Goal: Check status: Check status

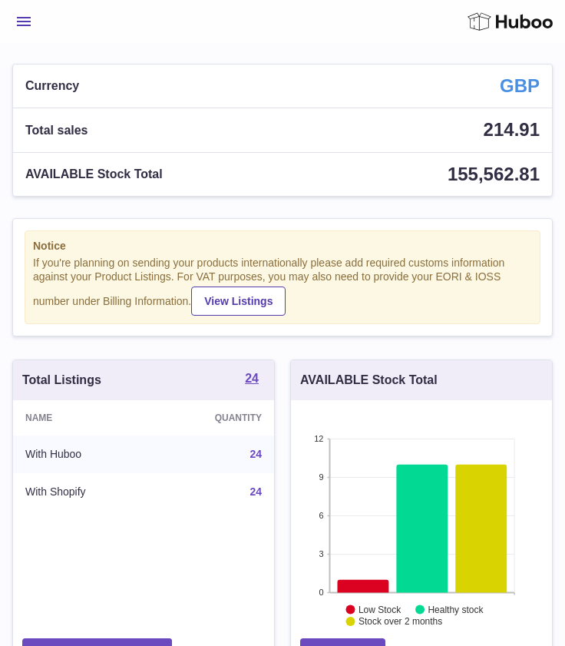
click at [25, 23] on span "Menu" at bounding box center [24, 21] width 14 height 9
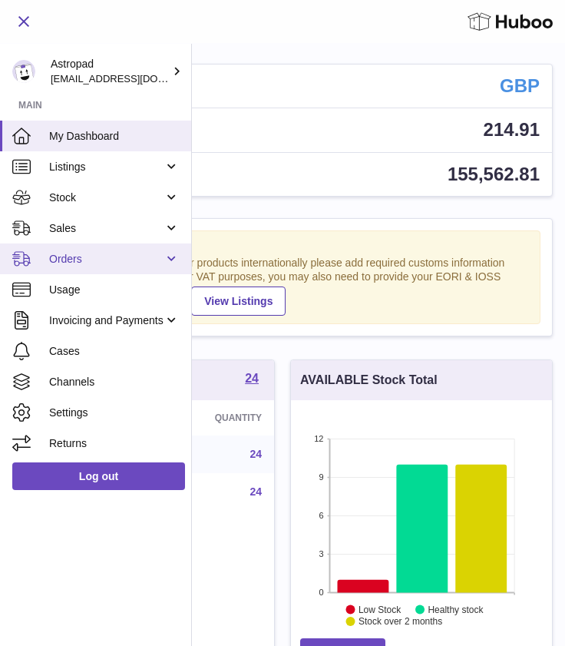
click at [144, 248] on link "Orders" at bounding box center [95, 258] width 191 height 31
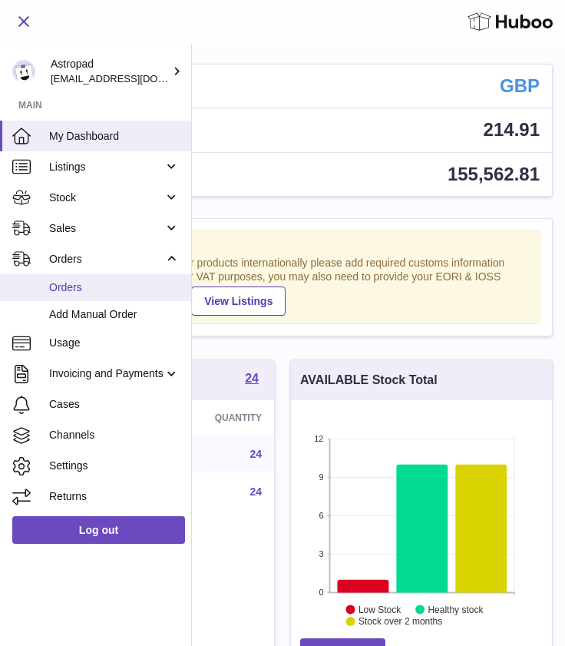
click at [97, 300] on link "Orders" at bounding box center [95, 287] width 191 height 27
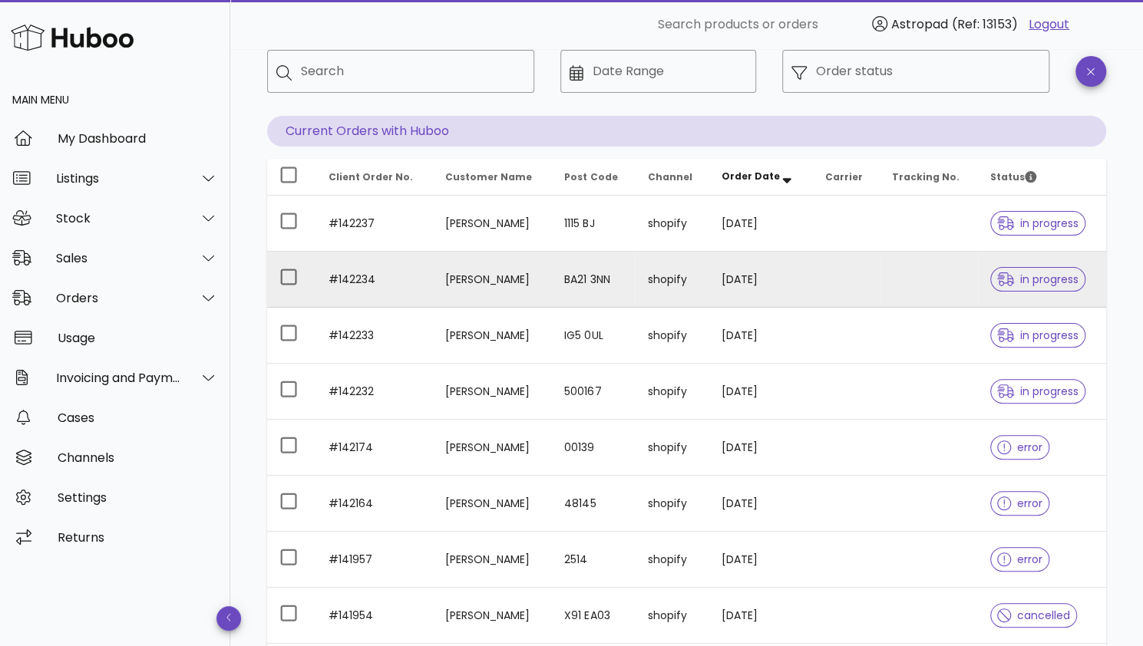
scroll to position [84, 0]
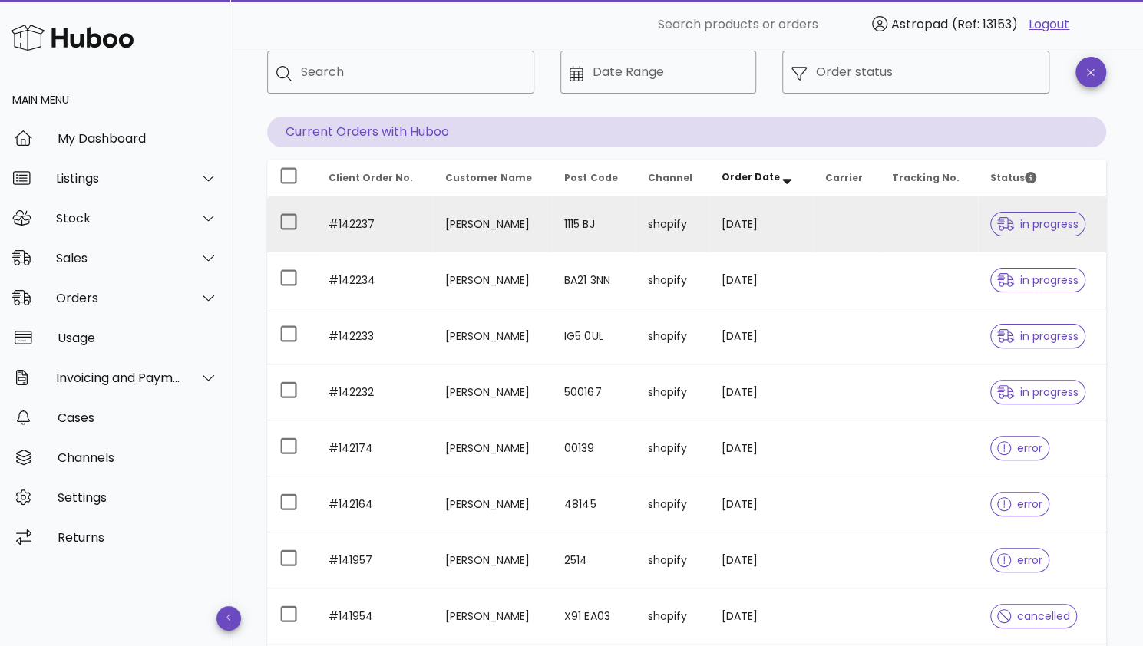
click at [709, 217] on td "shopify" at bounding box center [672, 225] width 74 height 56
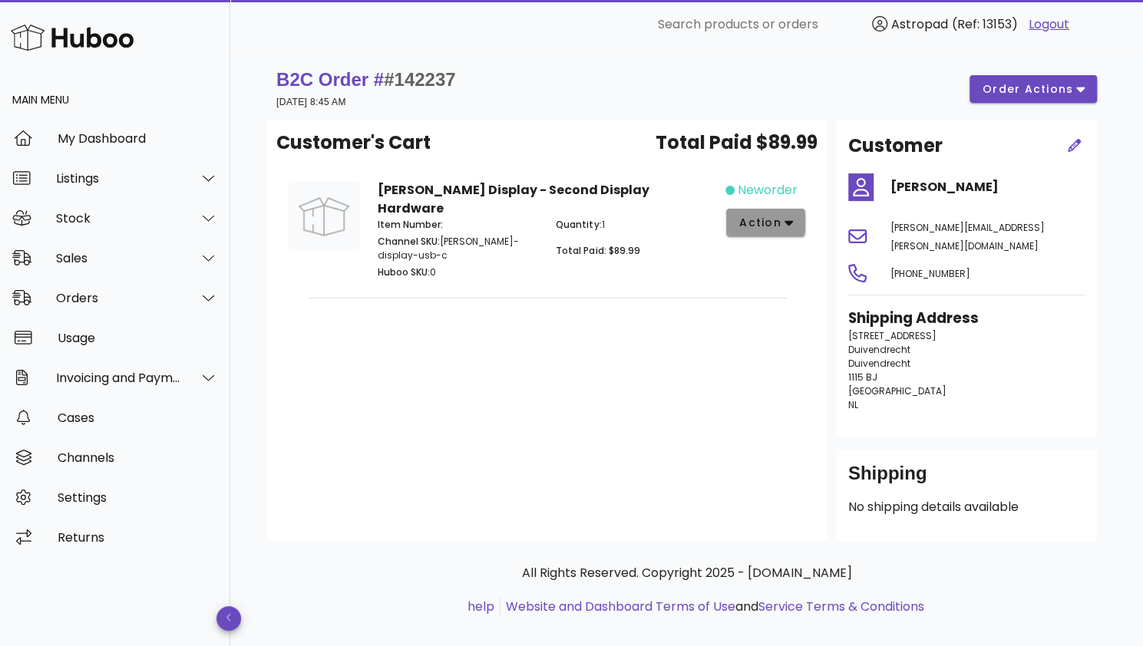
click at [775, 229] on span "action" at bounding box center [760, 223] width 43 height 16
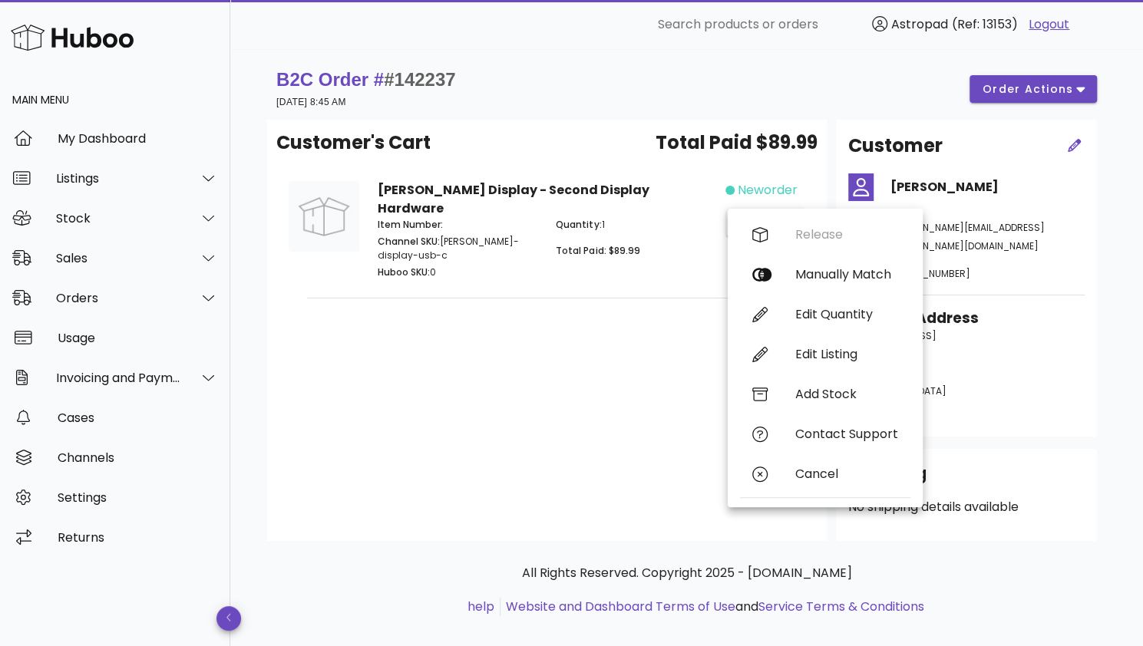
click at [613, 329] on div "Customer's Cart Total Paid $89.99 [PERSON_NAME] Display - Second Display Hardwa…" at bounding box center [547, 330] width 560 height 421
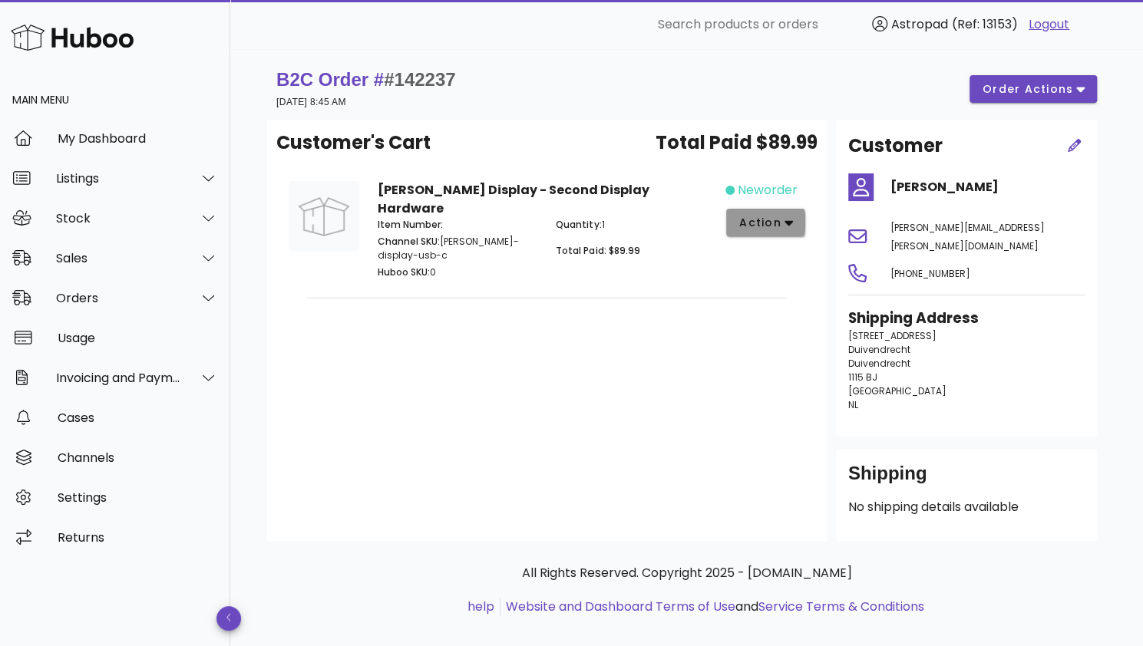
click at [769, 230] on button "action" at bounding box center [765, 223] width 79 height 28
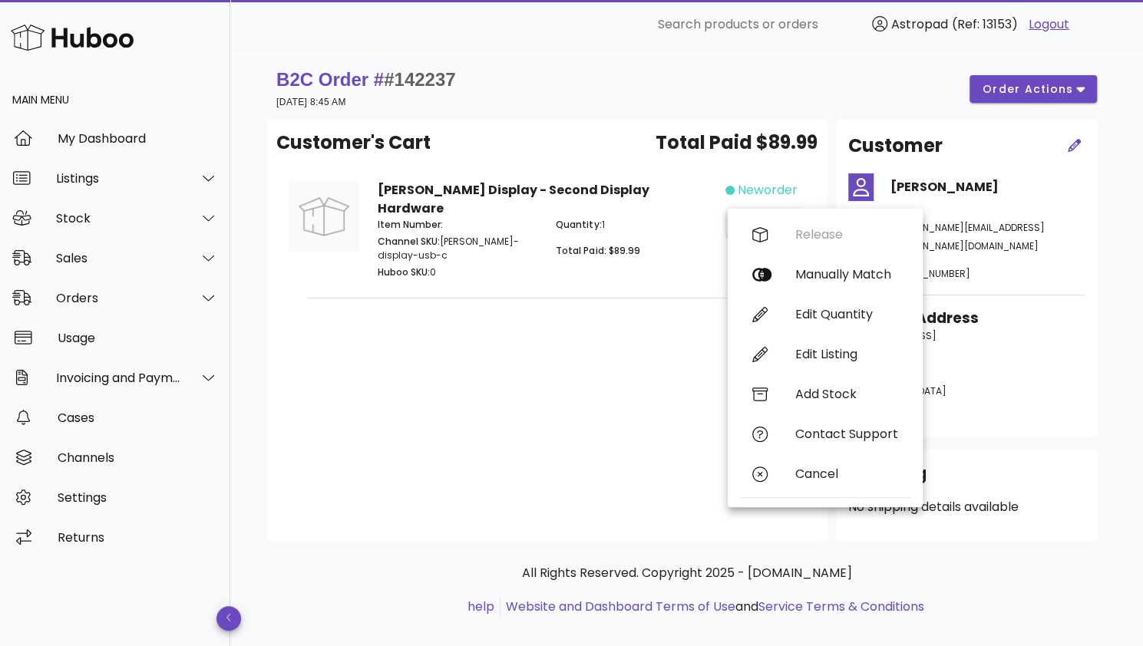
click at [646, 328] on div "Customer's Cart Total Paid $89.99 [PERSON_NAME] Display - Second Display Hardwa…" at bounding box center [547, 330] width 560 height 421
